Goal: Task Accomplishment & Management: Use online tool/utility

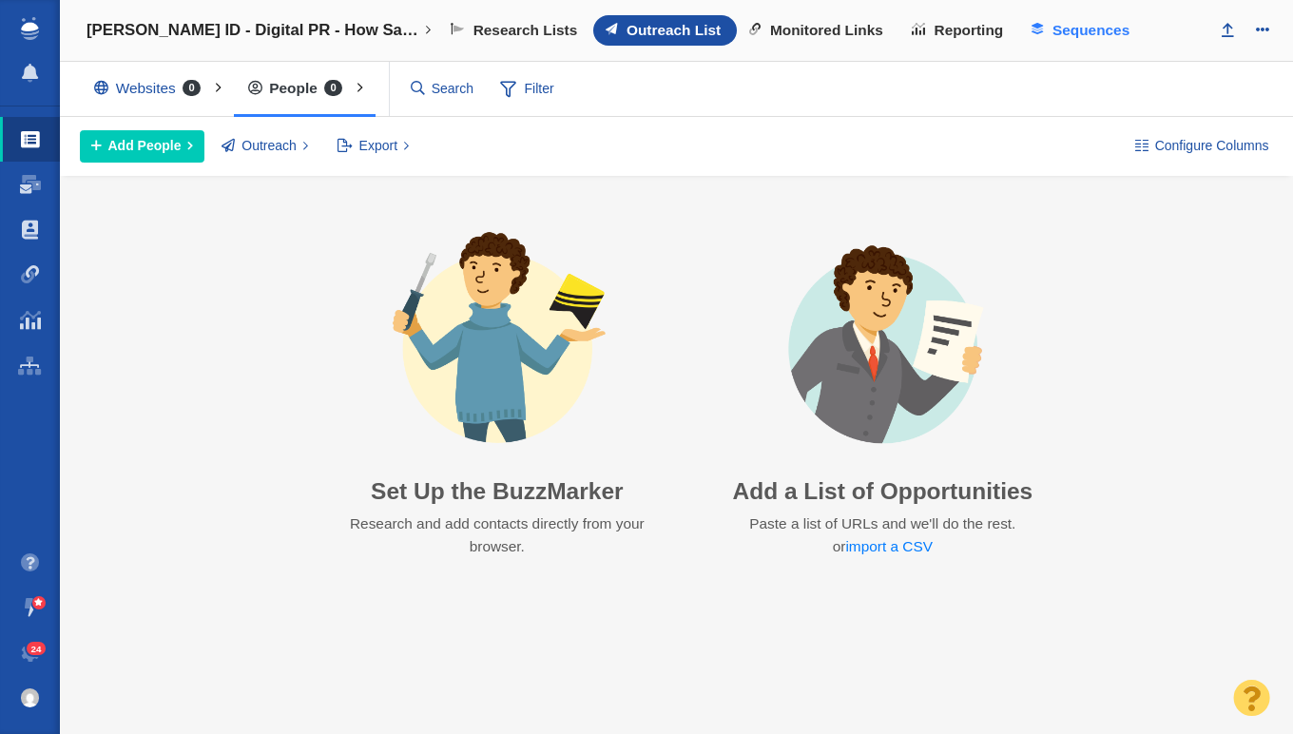
click at [1095, 35] on span "Sequences" at bounding box center [1091, 30] width 77 height 17
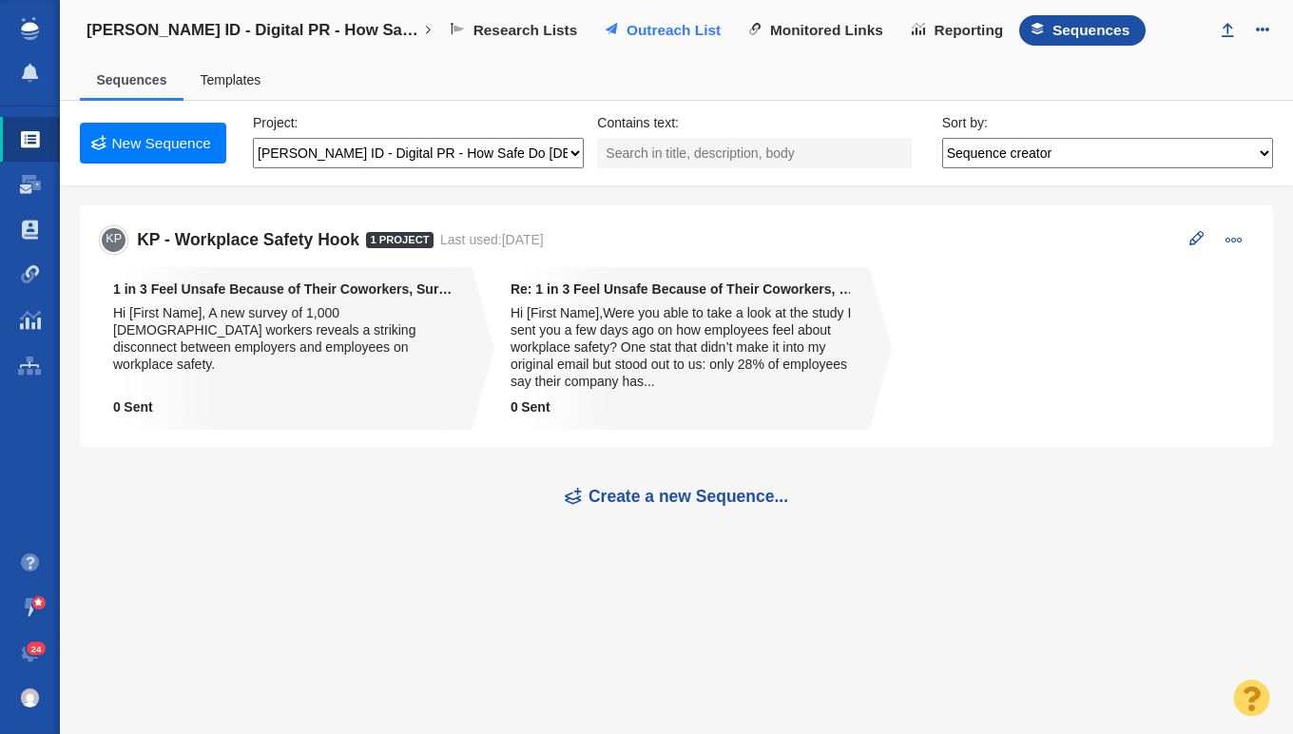
click at [692, 34] on span "Outreach List" at bounding box center [674, 30] width 94 height 17
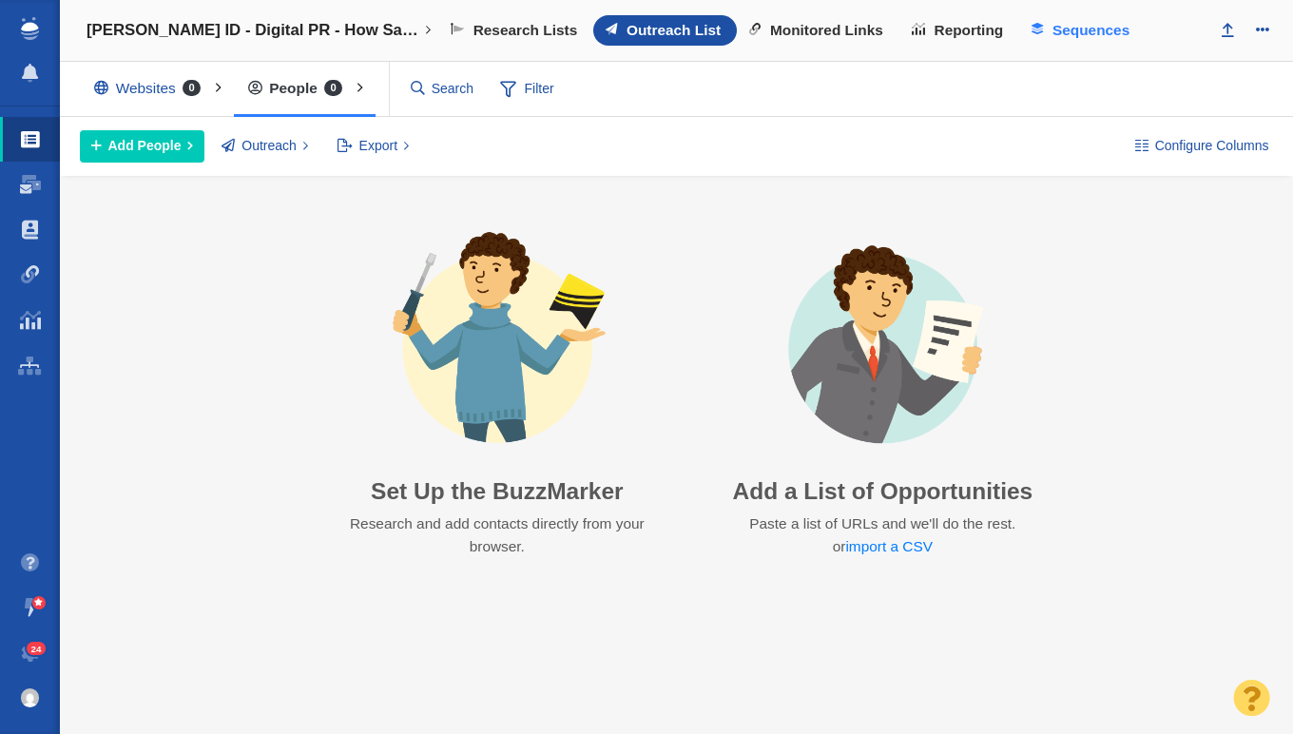
click at [1078, 36] on span "Sequences" at bounding box center [1091, 30] width 77 height 17
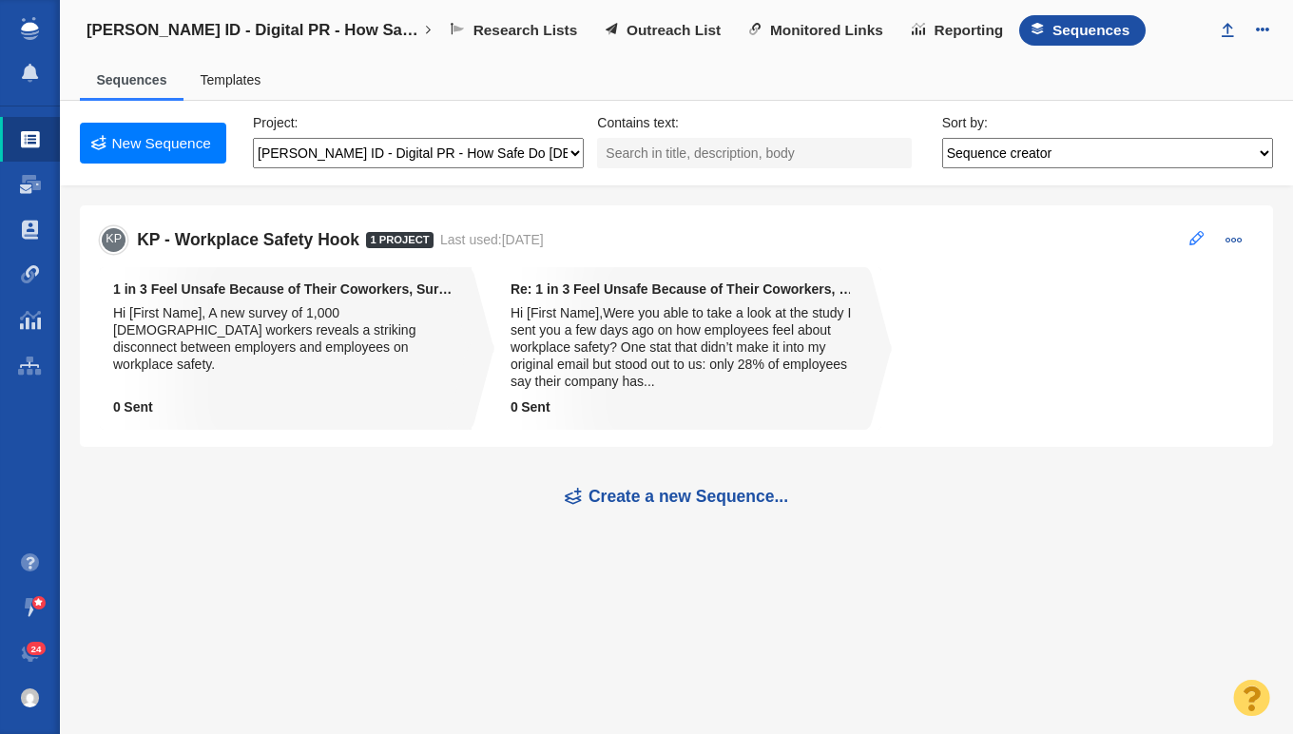
click at [1190, 238] on span at bounding box center [1197, 238] width 14 height 14
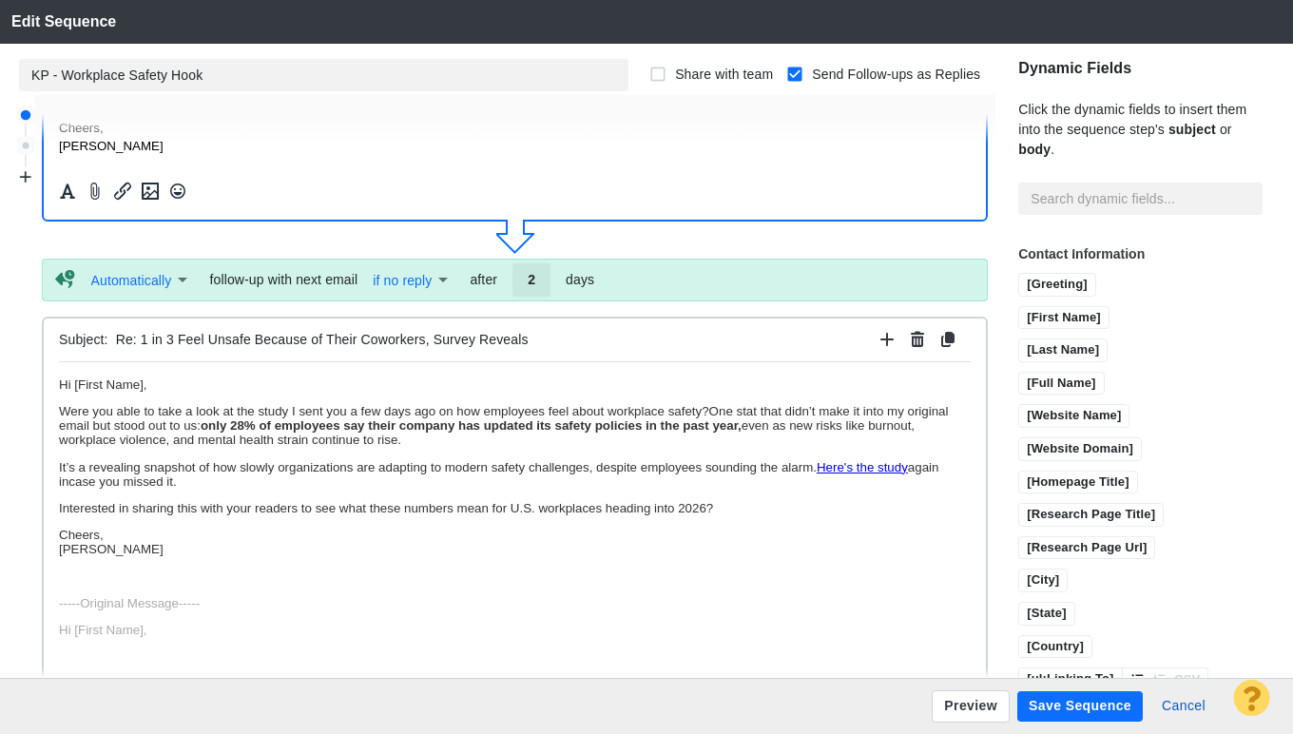
scroll to position [533, 0]
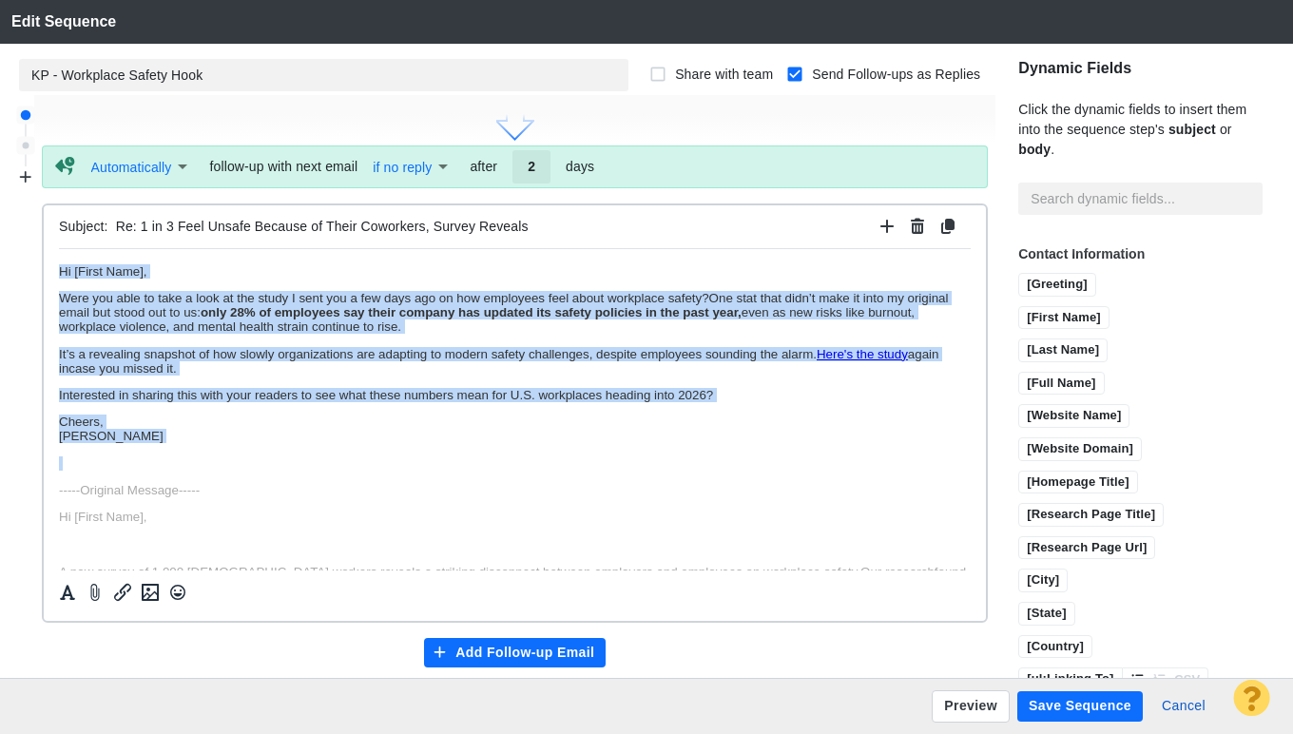
drag, startPoint x: 113, startPoint y: 447, endPoint x: 48, endPoint y: 258, distance: 200.3
click at [59, 258] on html "﻿ Hi [First Name], Were you able to take a look at the study I sent you a few d…" at bounding box center [515, 605] width 912 height 715
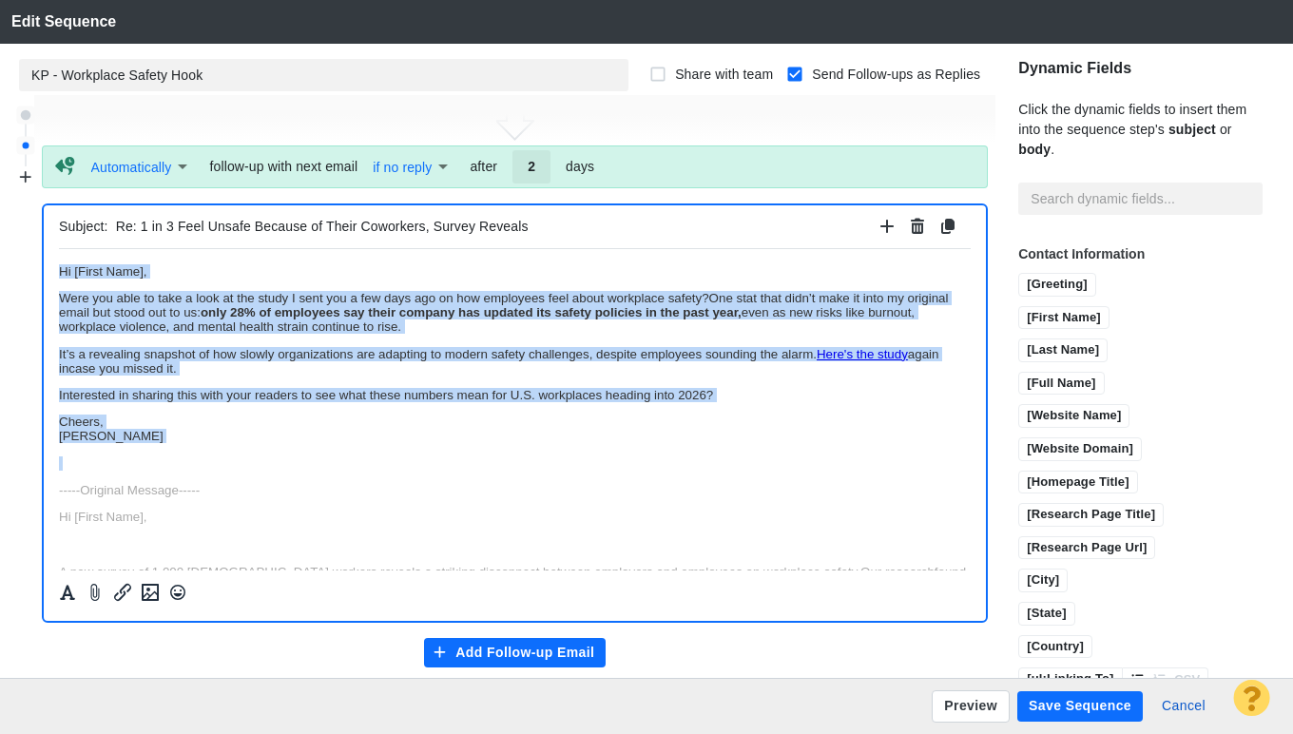
scroll to position [567, 0]
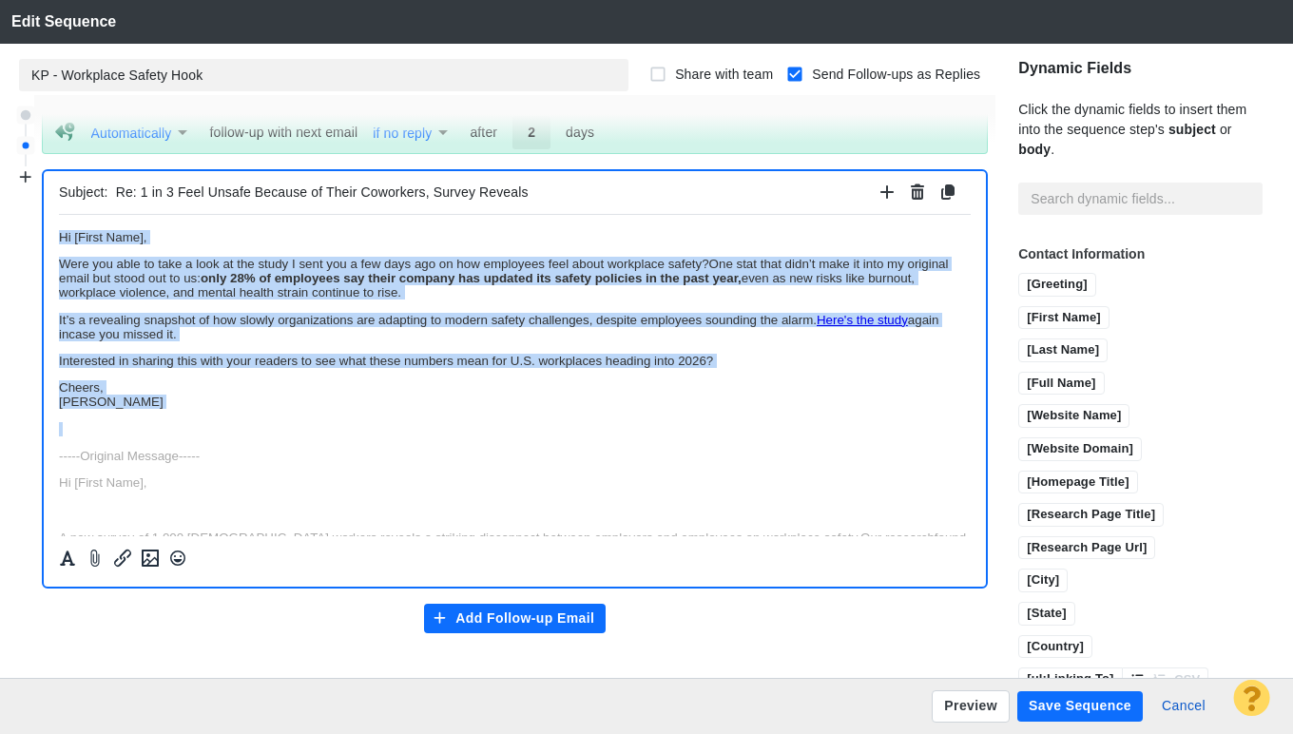
copy body "﻿ Hi [First Name], Were you able to take a look at the study I sent you a few d…"
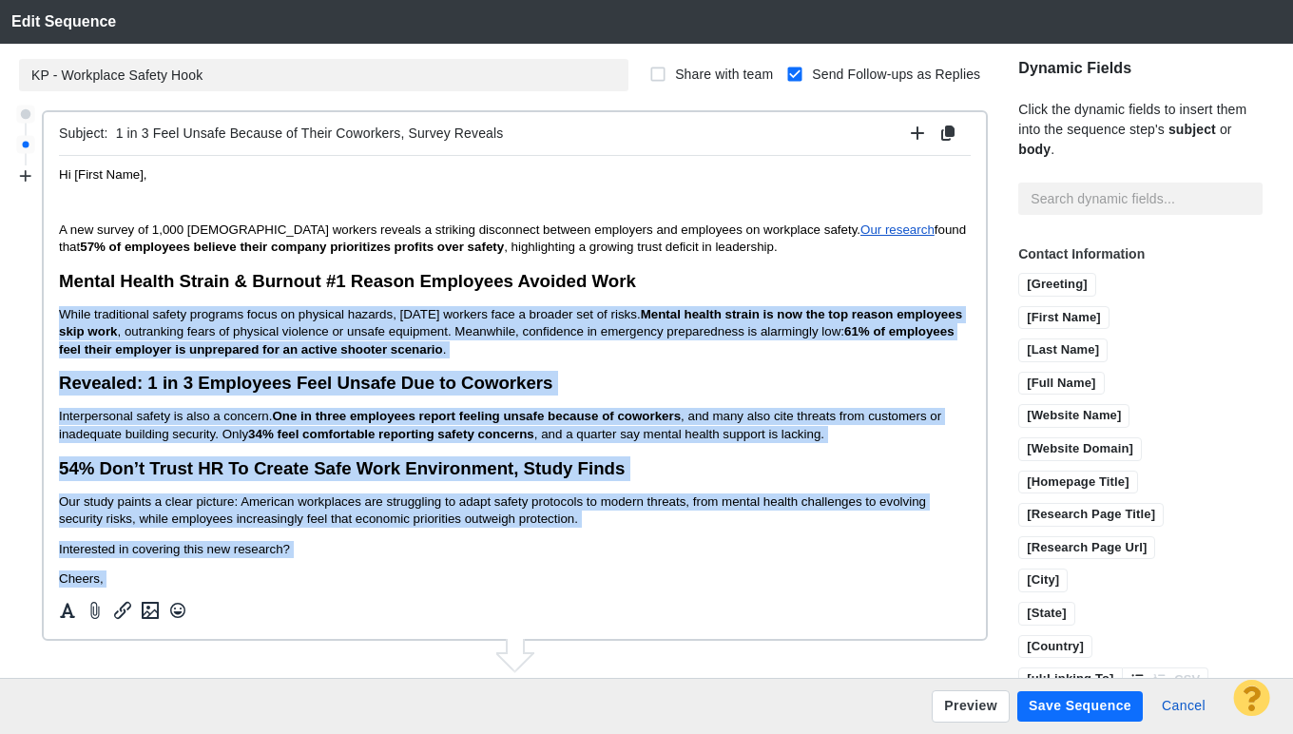
scroll to position [0, 0]
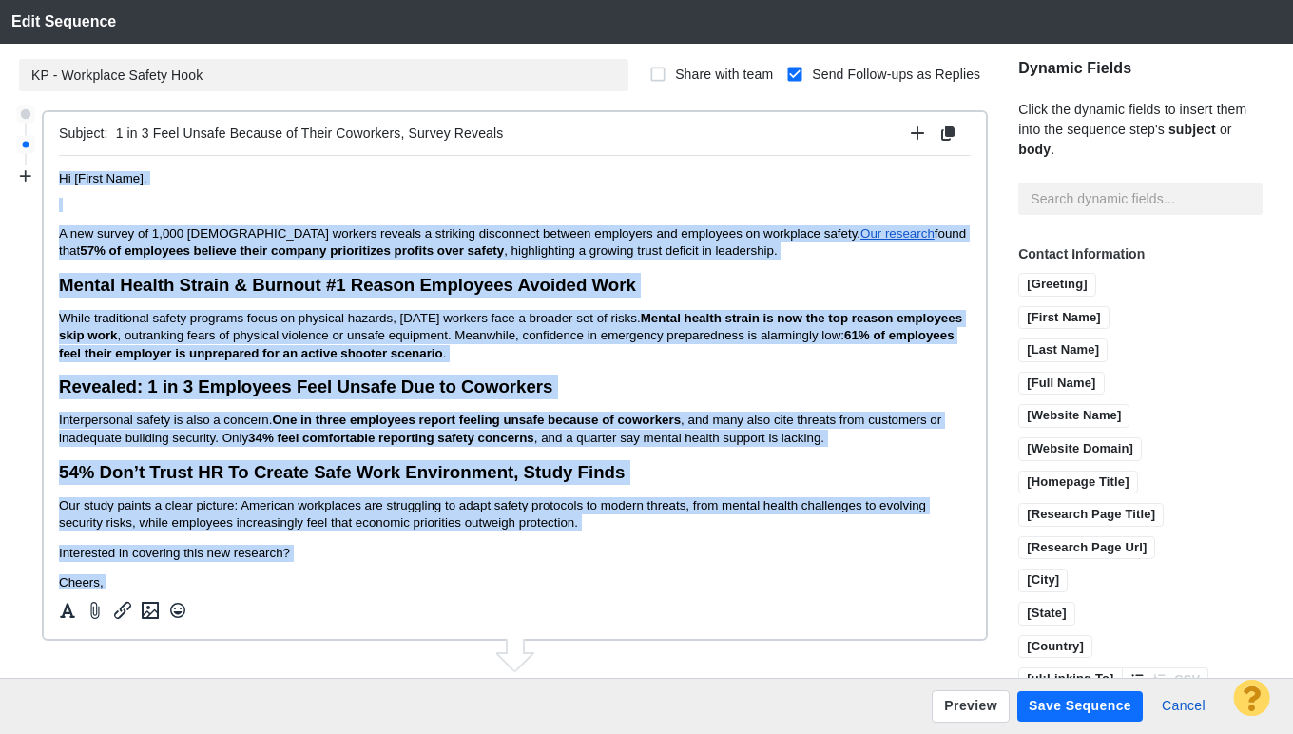
drag, startPoint x: 124, startPoint y: 561, endPoint x: 54, endPoint y: 157, distance: 410.1
click at [59, 157] on html "﻿ Hi [First Name], A new survey of 1,000 [DEMOGRAPHIC_DATA] workers reveals a s…" at bounding box center [515, 389] width 912 height 469
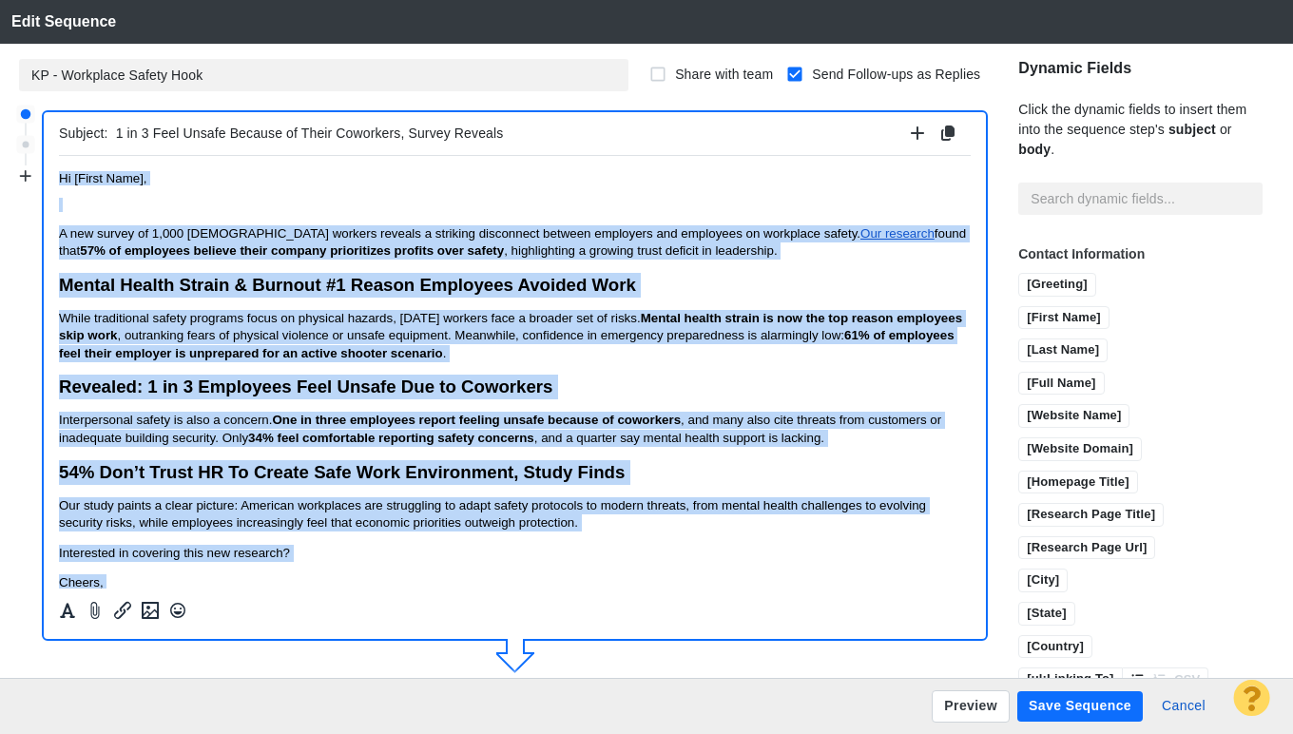
copy body "﻿ Lo [Ipsum Dolo], S ame consec ad 0,341 Elitsedd eiusmod tempori u laboreet do…"
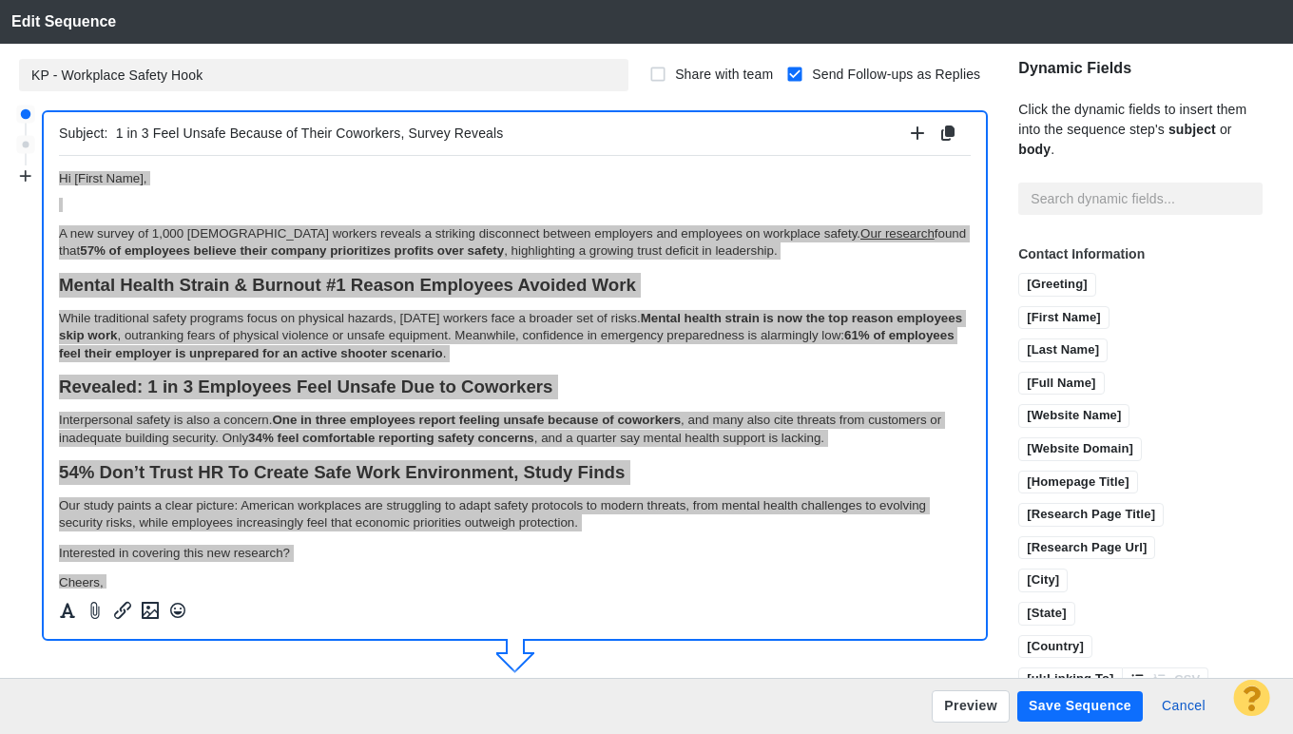
click at [255, 138] on input "1 in 3 Feel Unsafe Because of Their Coworkers, Survey Reveals" at bounding box center [509, 134] width 787 height 28
click at [1197, 708] on button "Cancel" at bounding box center [1184, 706] width 67 height 30
